Goal: Task Accomplishment & Management: Use online tool/utility

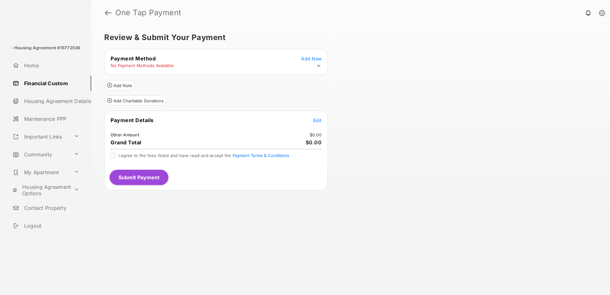
click at [40, 84] on link "Financial Custom" at bounding box center [50, 83] width 81 height 15
click at [308, 58] on span "Add New" at bounding box center [311, 58] width 20 height 5
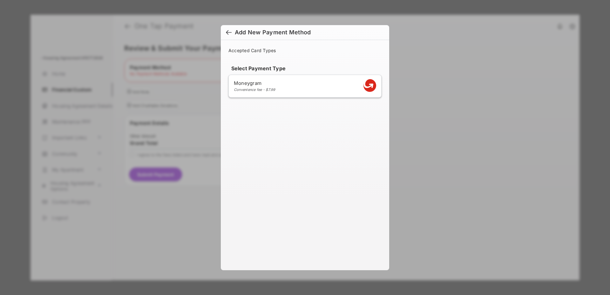
click at [229, 32] on div at bounding box center [229, 33] width 6 height 7
